Goal: Information Seeking & Learning: Learn about a topic

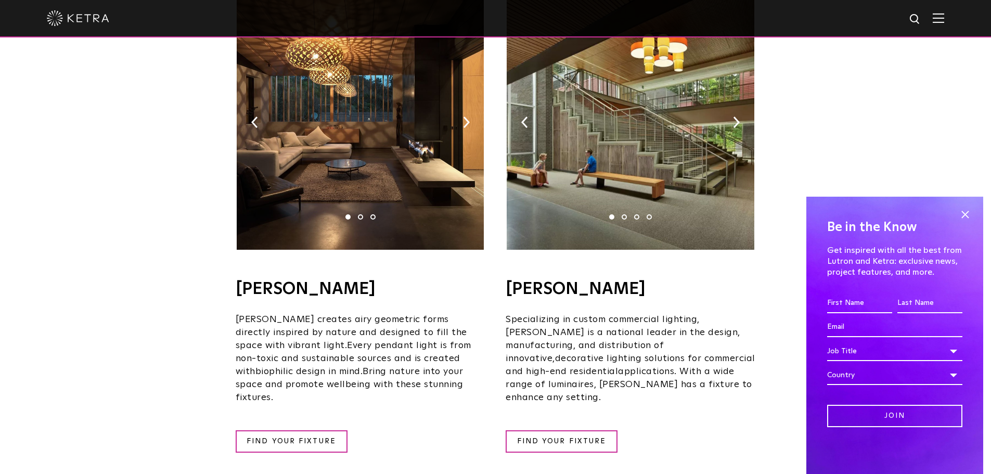
scroll to position [727, 0]
click at [960, 215] on span at bounding box center [965, 215] width 16 height 16
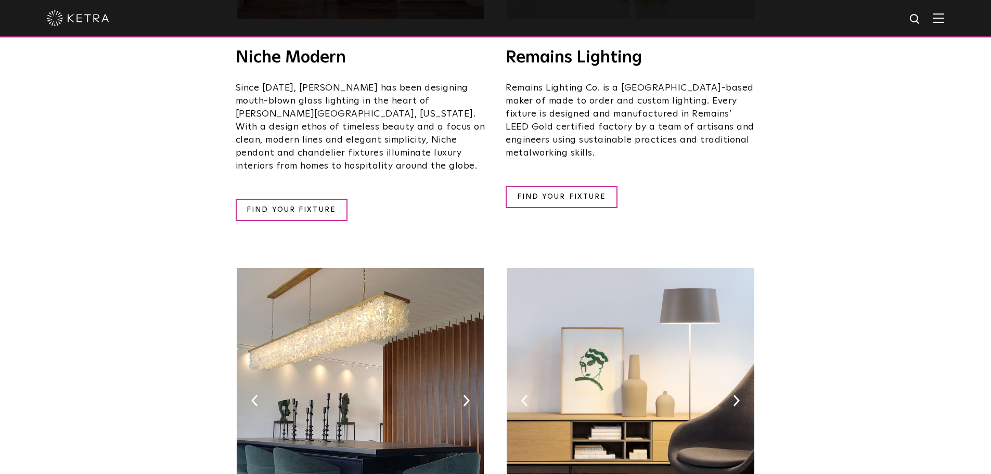
scroll to position [1424, 0]
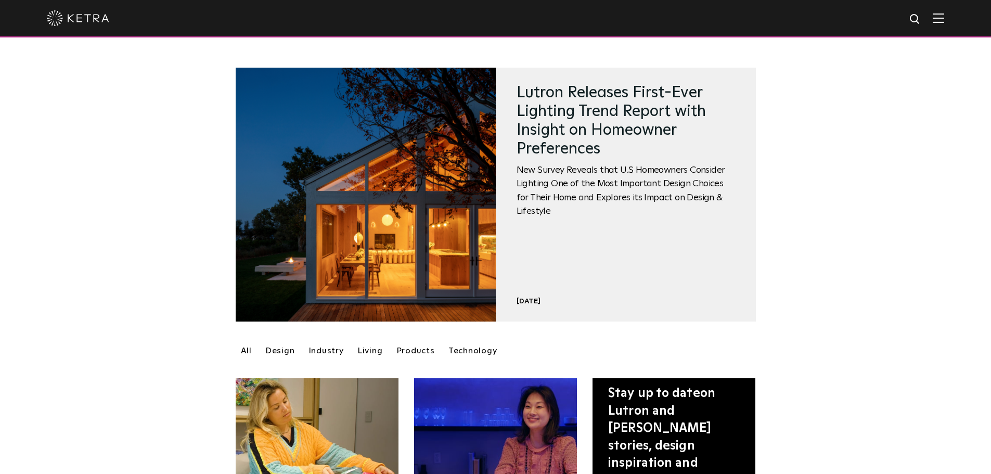
click at [944, 17] on img at bounding box center [937, 18] width 11 height 10
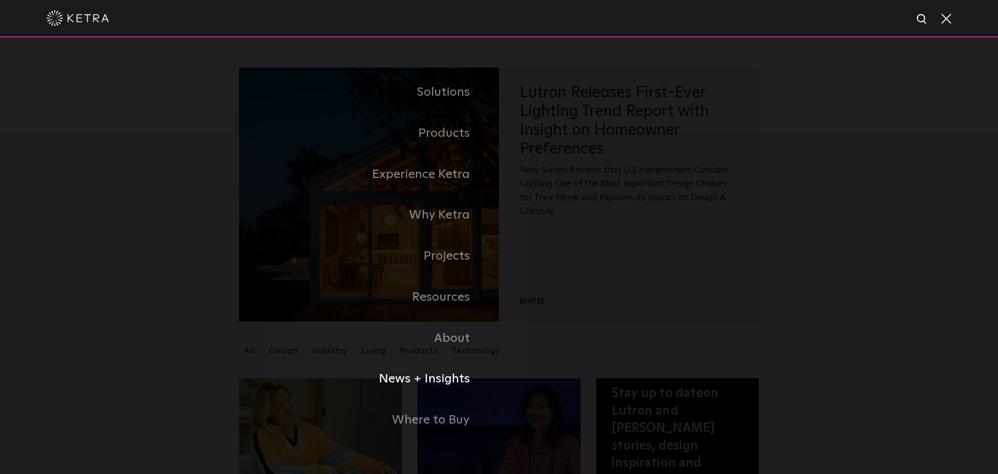
drag, startPoint x: 445, startPoint y: 378, endPoint x: 456, endPoint y: 381, distance: 11.9
click at [444, 378] on link "News + Insights" at bounding box center [325, 378] width 348 height 41
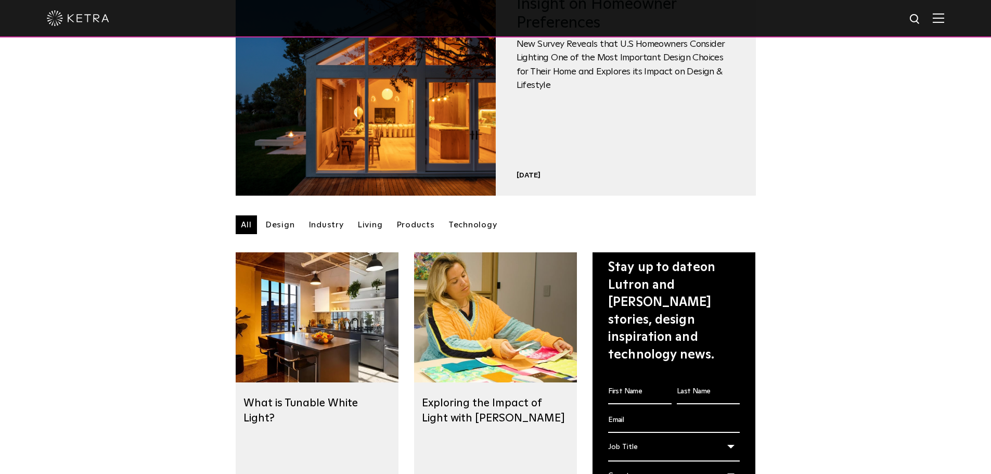
scroll to position [125, 0]
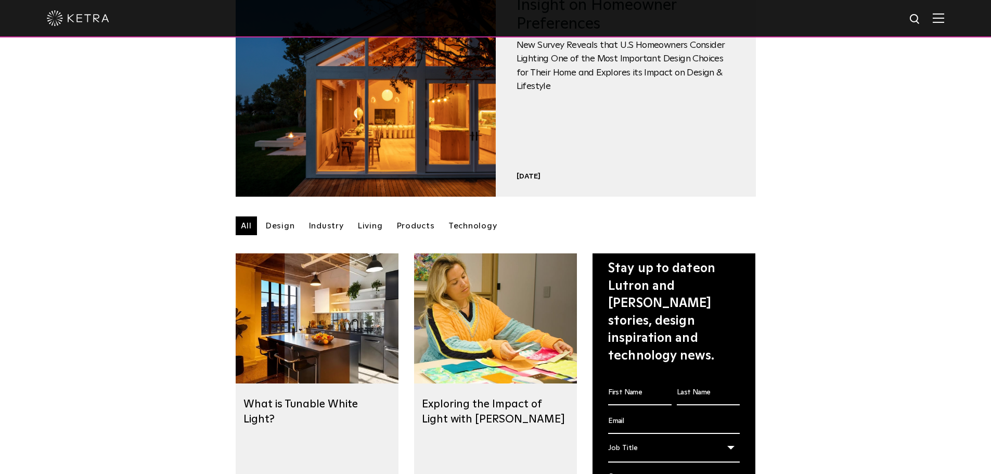
click at [282, 228] on link "Design" at bounding box center [280, 225] width 40 height 19
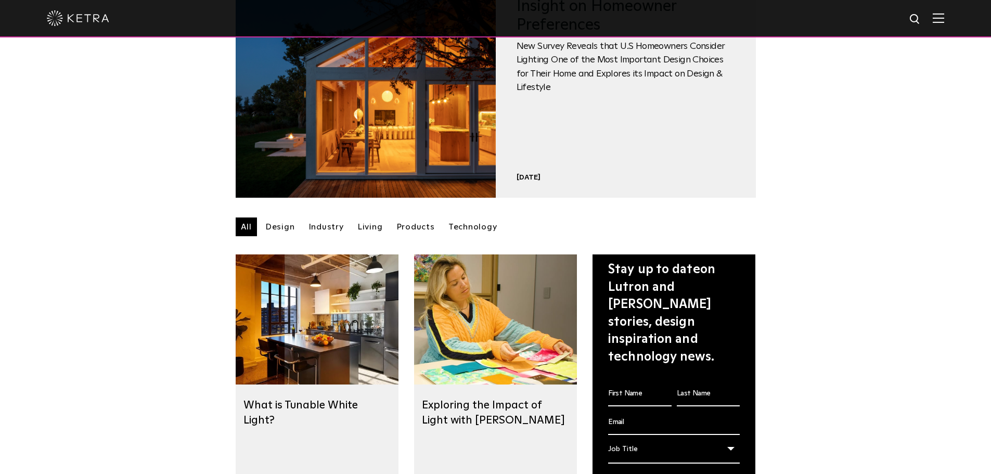
click at [281, 228] on link "Design" at bounding box center [280, 226] width 40 height 19
click at [290, 231] on link "Design" at bounding box center [280, 227] width 40 height 19
